Goal: Information Seeking & Learning: Learn about a topic

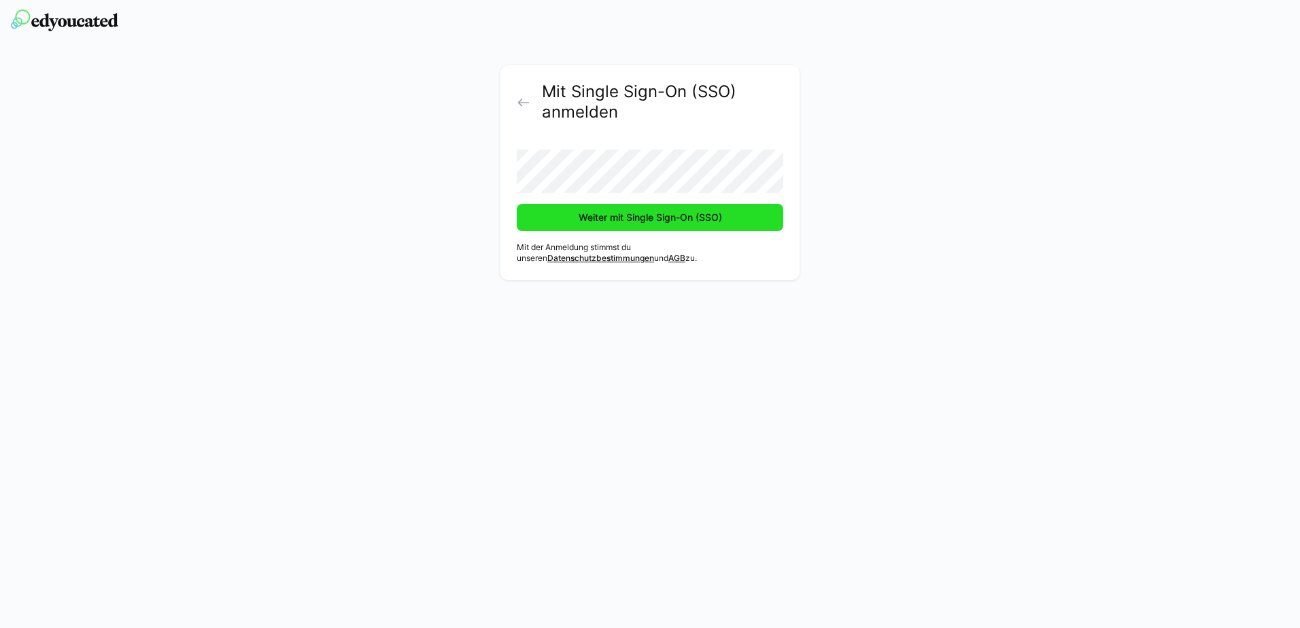
click at [576, 213] on span "Weiter mit Single Sign-On (SSO)" at bounding box center [649, 218] width 147 height 14
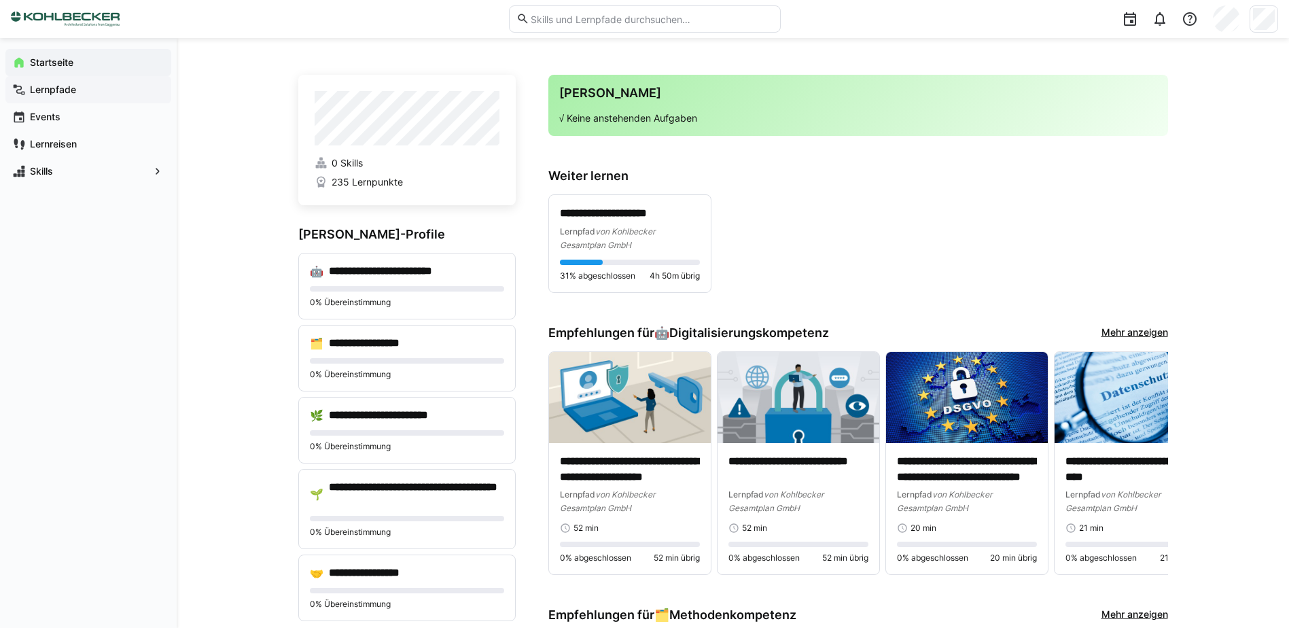
click at [0, 0] on app-navigation-label "Lernpfade" at bounding box center [0, 0] width 0 height 0
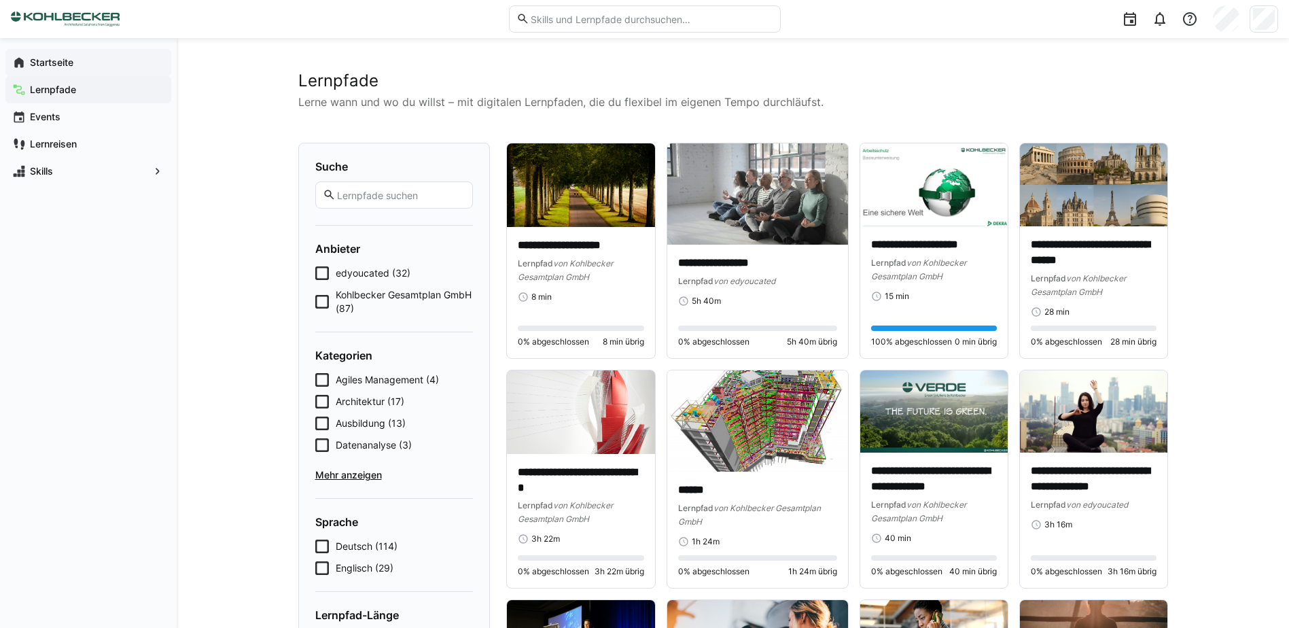
click at [0, 0] on app-navigation-label "Startseite" at bounding box center [0, 0] width 0 height 0
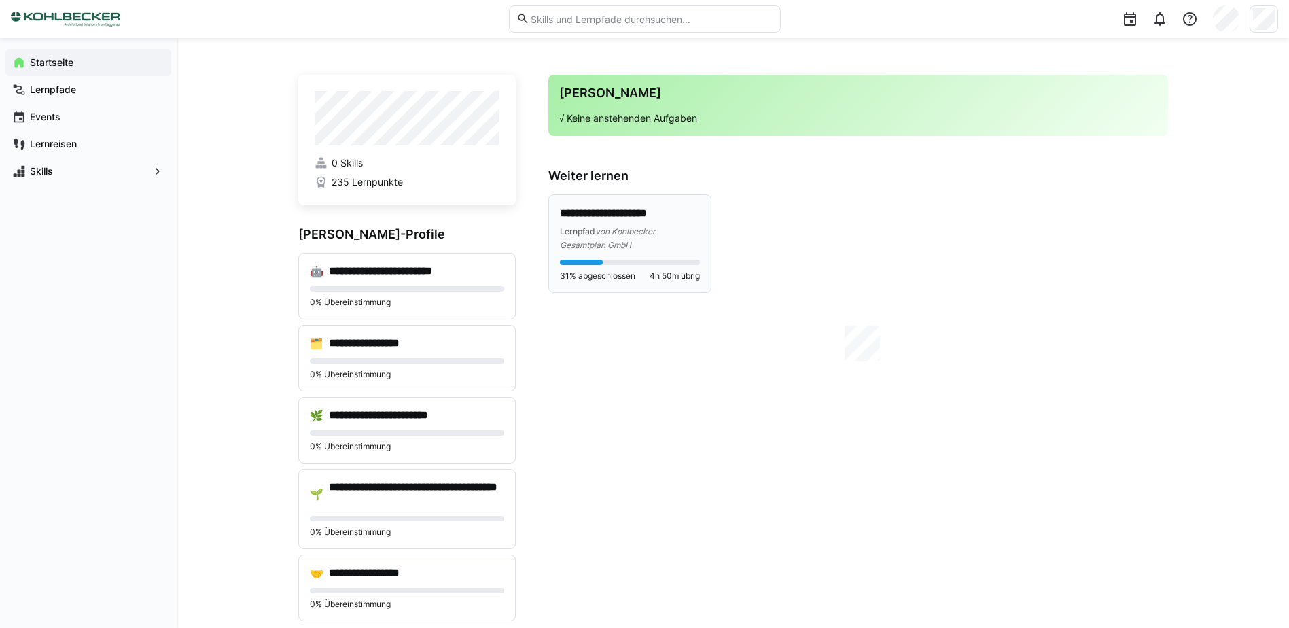
click at [620, 230] on span "von Kohlbecker Gesamtplan GmbH" at bounding box center [607, 238] width 95 height 24
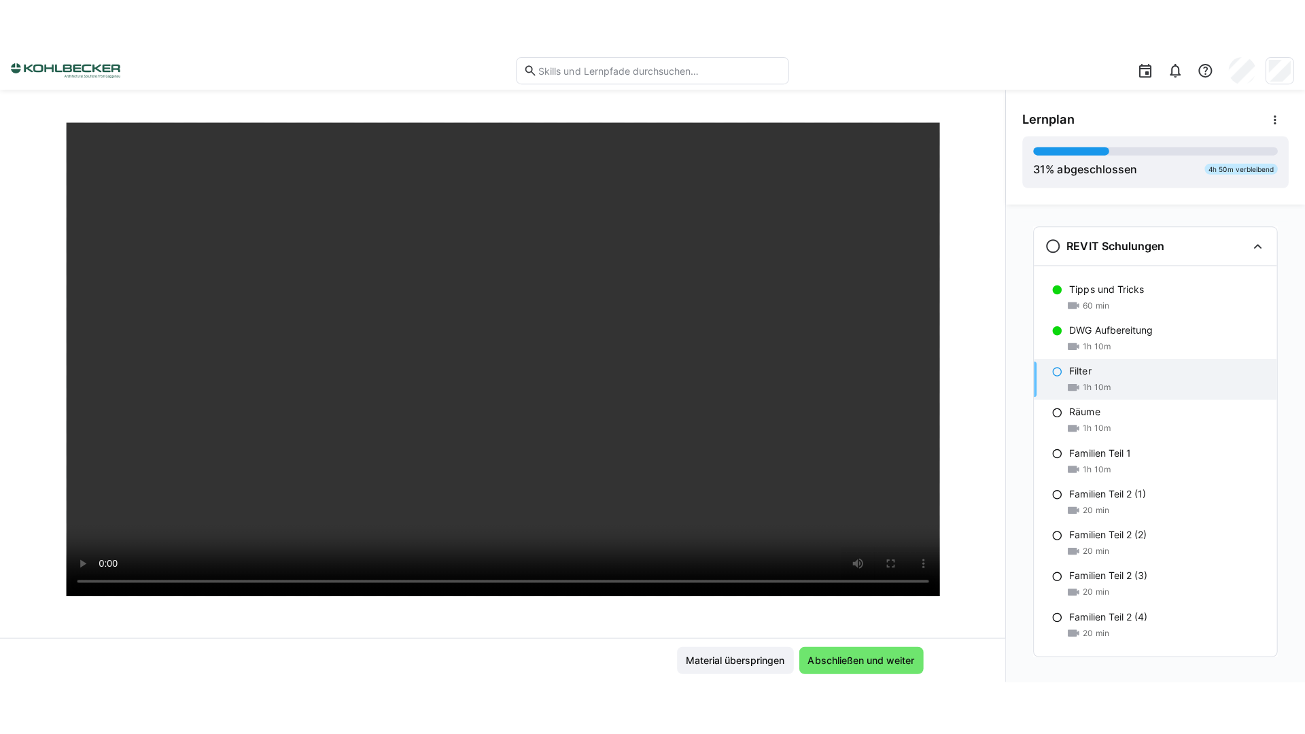
scroll to position [136, 0]
